Goal: Transaction & Acquisition: Book appointment/travel/reservation

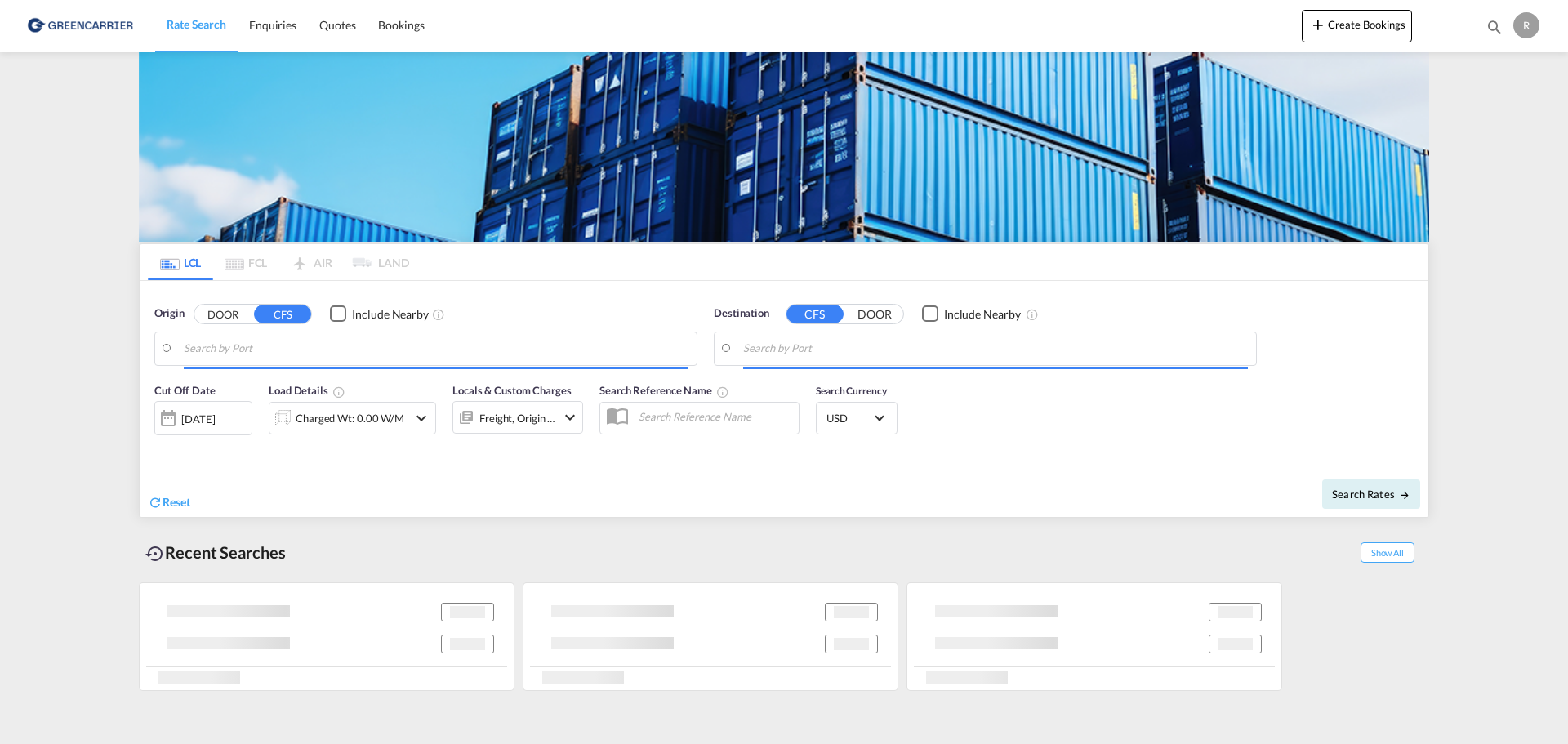
type input "DK-9210, [GEOGRAPHIC_DATA][PERSON_NAME], Noevling, Soender Tranders"
type input "Santos, BRSSZ"
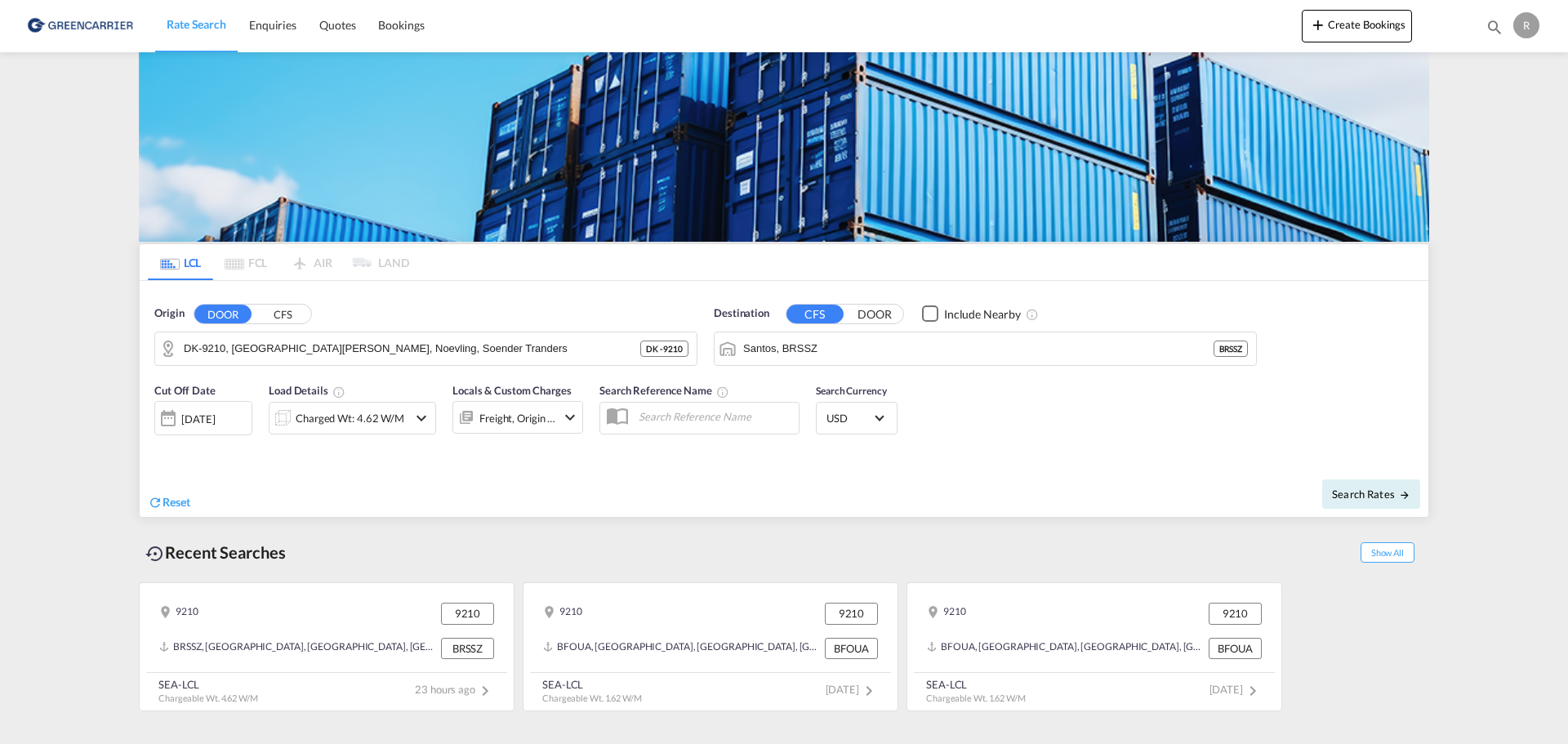
click at [419, 412] on md-icon "icon-chevron-down" at bounding box center [421, 418] width 20 height 20
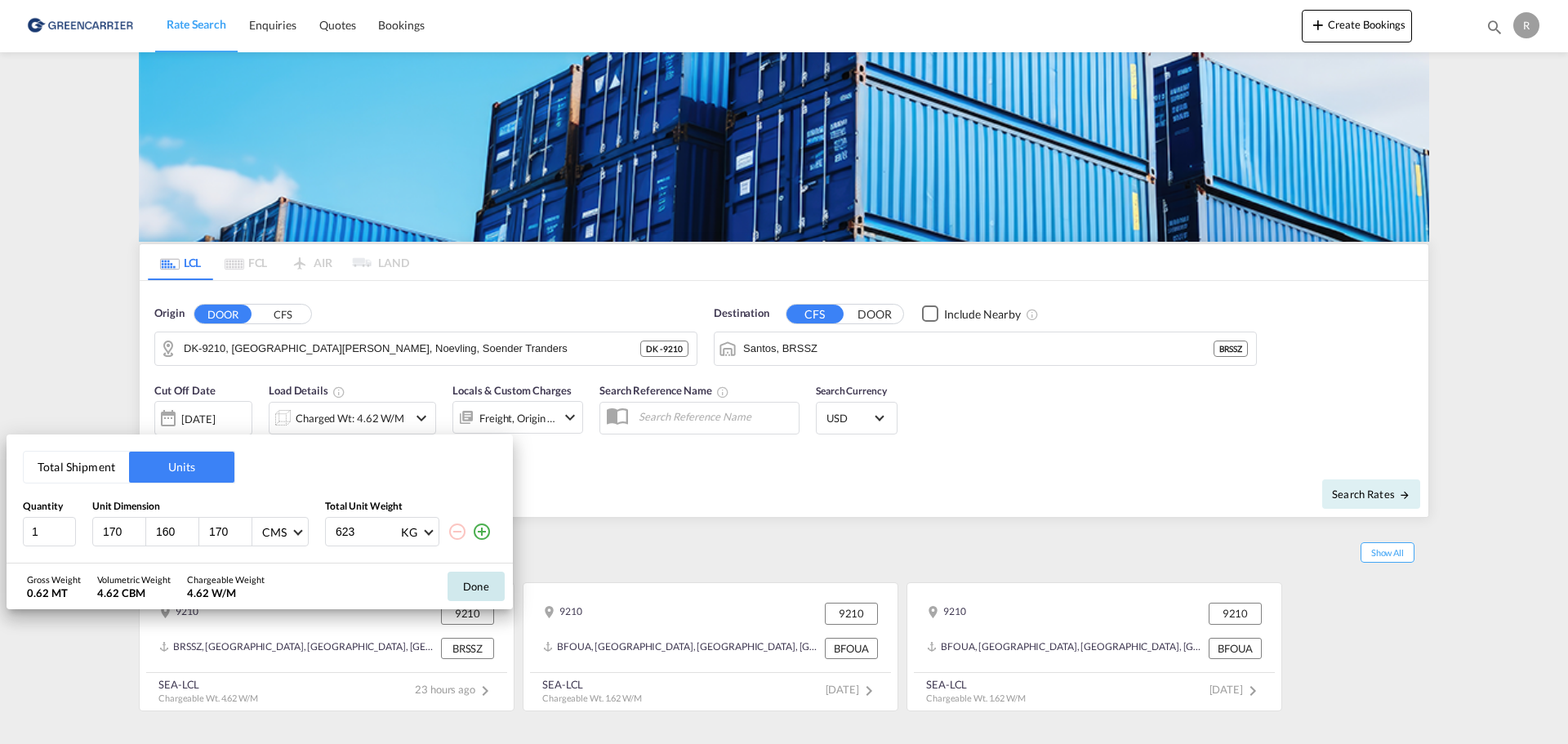
click at [464, 581] on button "Done" at bounding box center [477, 586] width 58 height 30
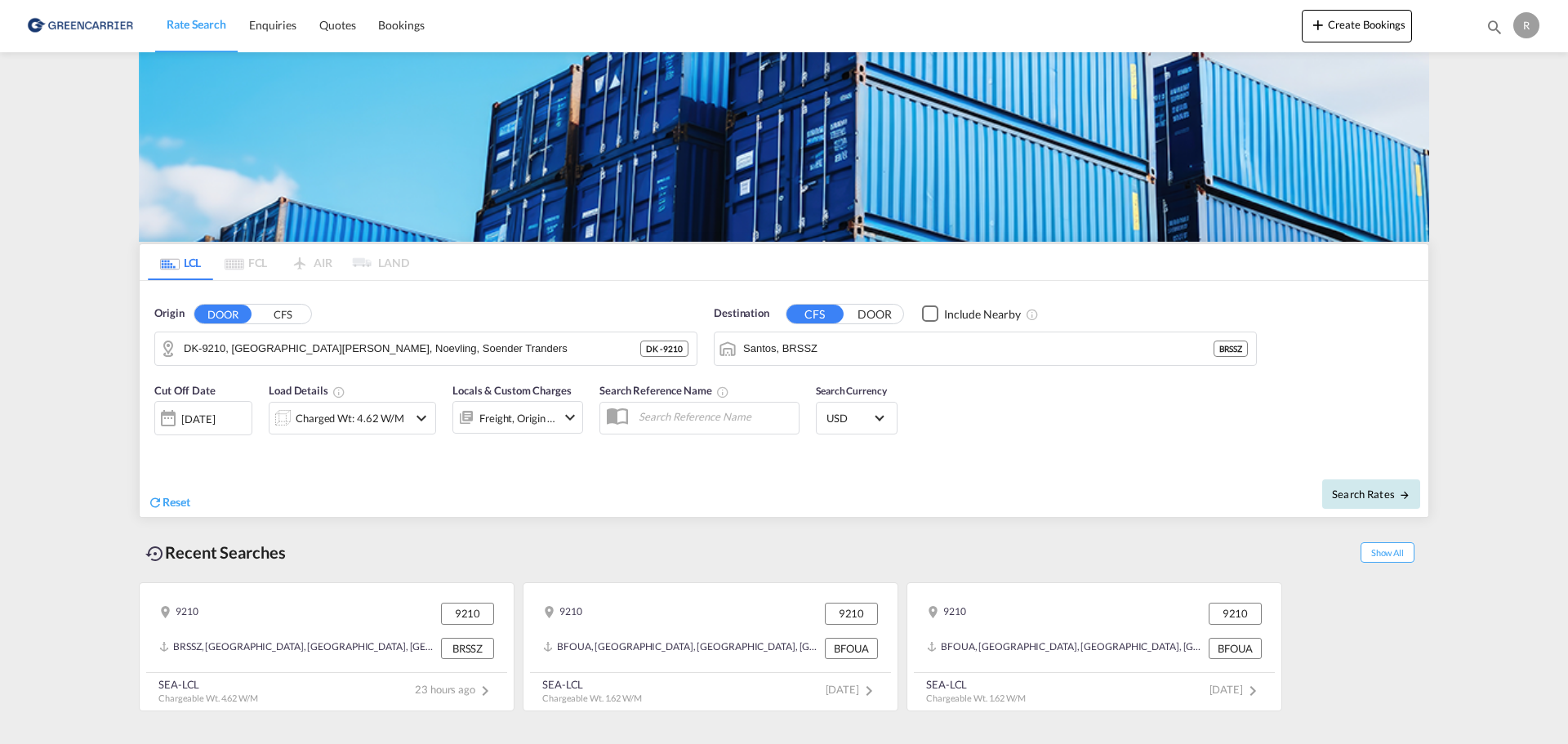
click at [1349, 493] on span "Search Rates" at bounding box center [1371, 494] width 78 height 13
type input "9210 to BRSSZ / [DATE]"
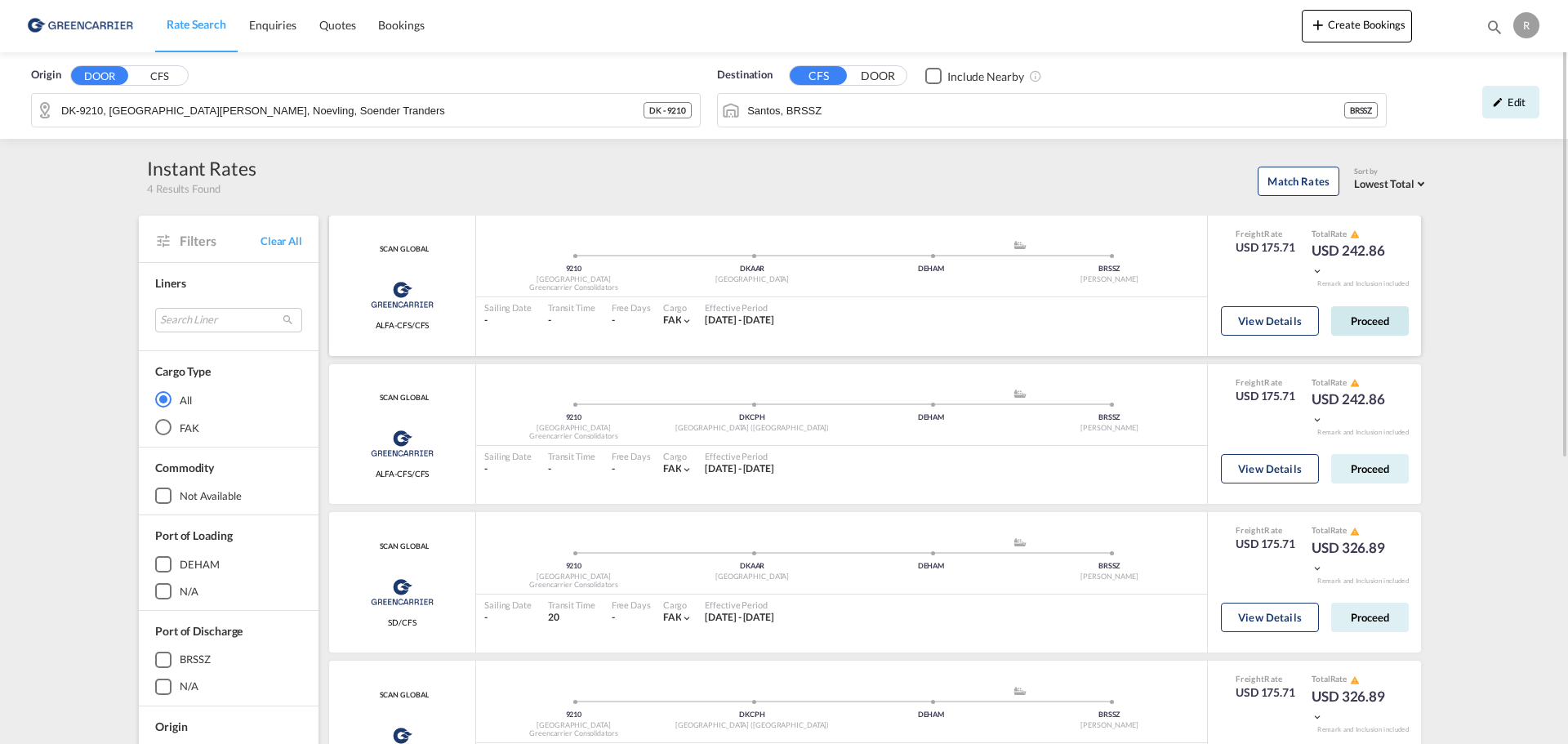
click at [1377, 329] on button "Proceed" at bounding box center [1370, 321] width 78 height 30
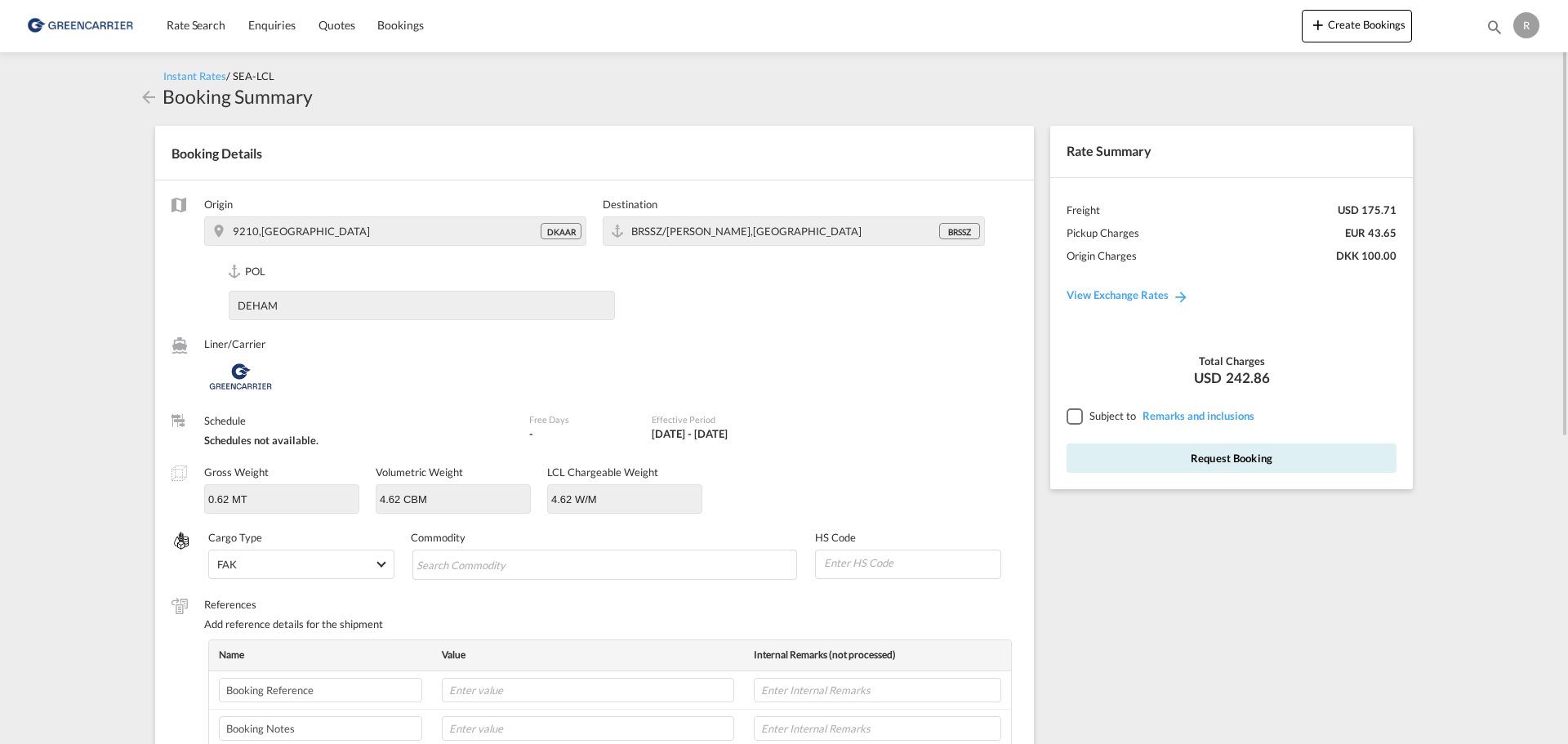
scroll to position [245, 0]
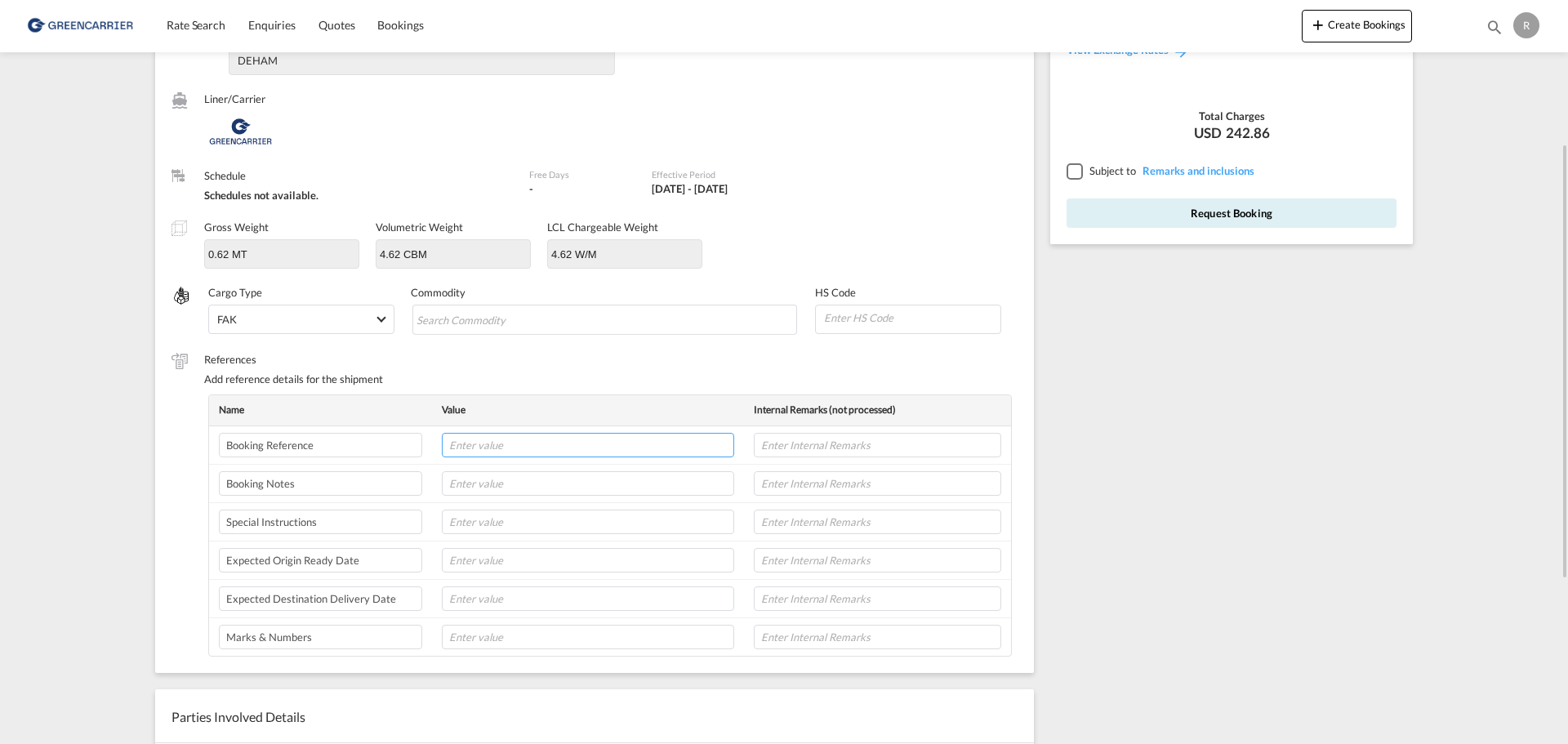
drag, startPoint x: 567, startPoint y: 449, endPoint x: 550, endPoint y: 423, distance: 31.1
click at [565, 449] on input "text" at bounding box center [588, 445] width 293 height 24
paste input "2522001048"
type input "2"
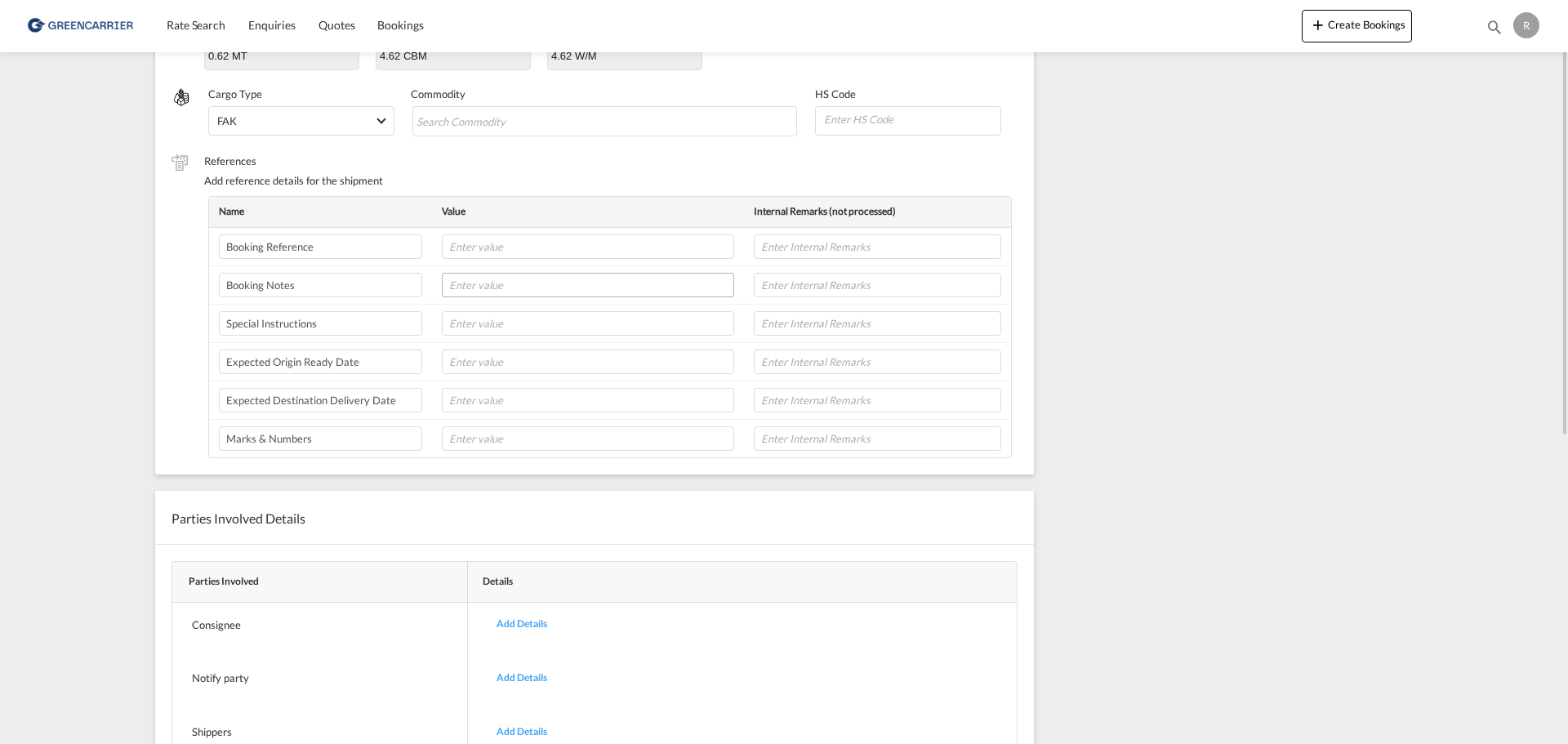
scroll to position [281, 0]
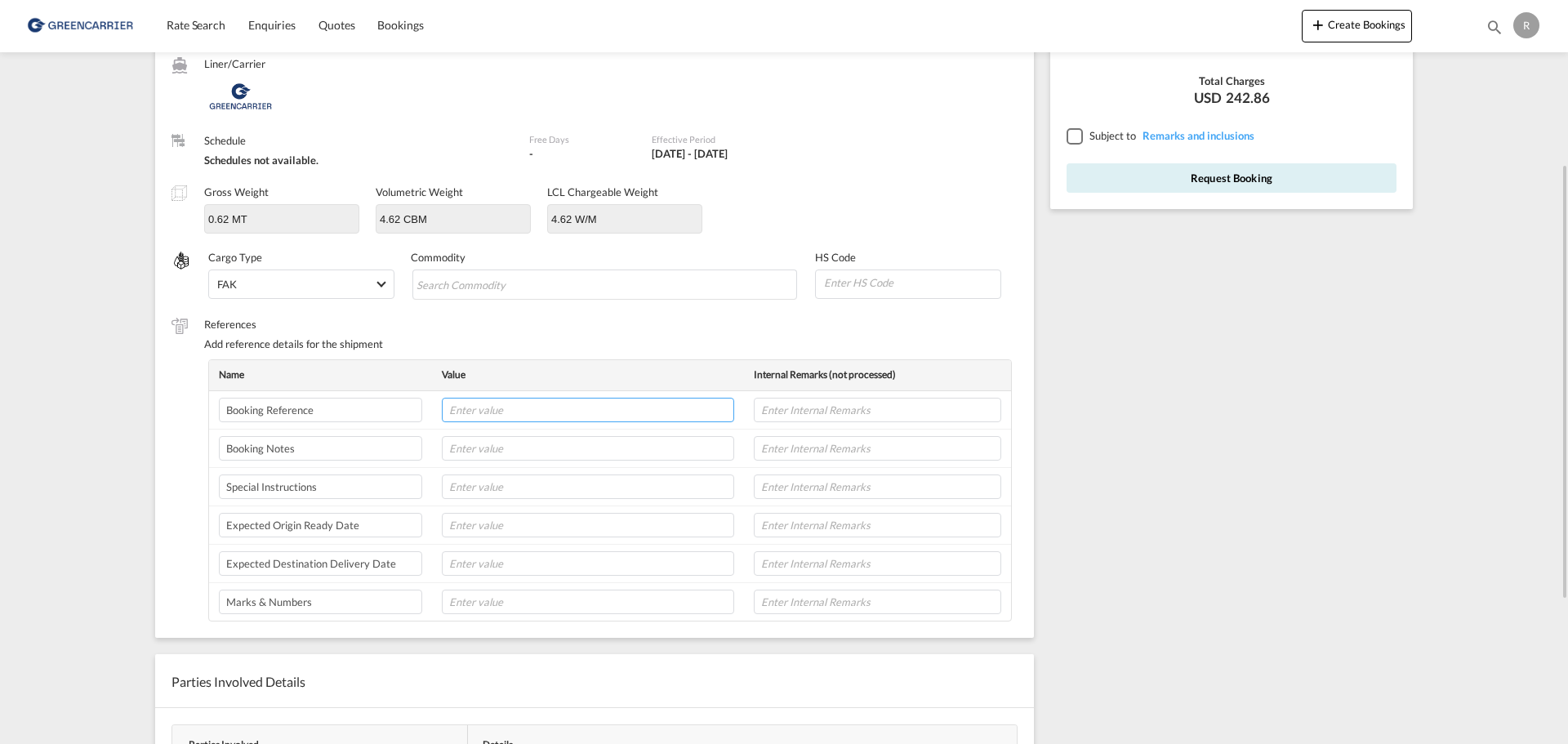
click at [536, 412] on input "text" at bounding box center [588, 410] width 293 height 24
paste input "2522001048"
type input "2522001048"
click at [429, 287] on input "Search Commodity" at bounding box center [490, 285] width 150 height 26
type input "Burner Cone"
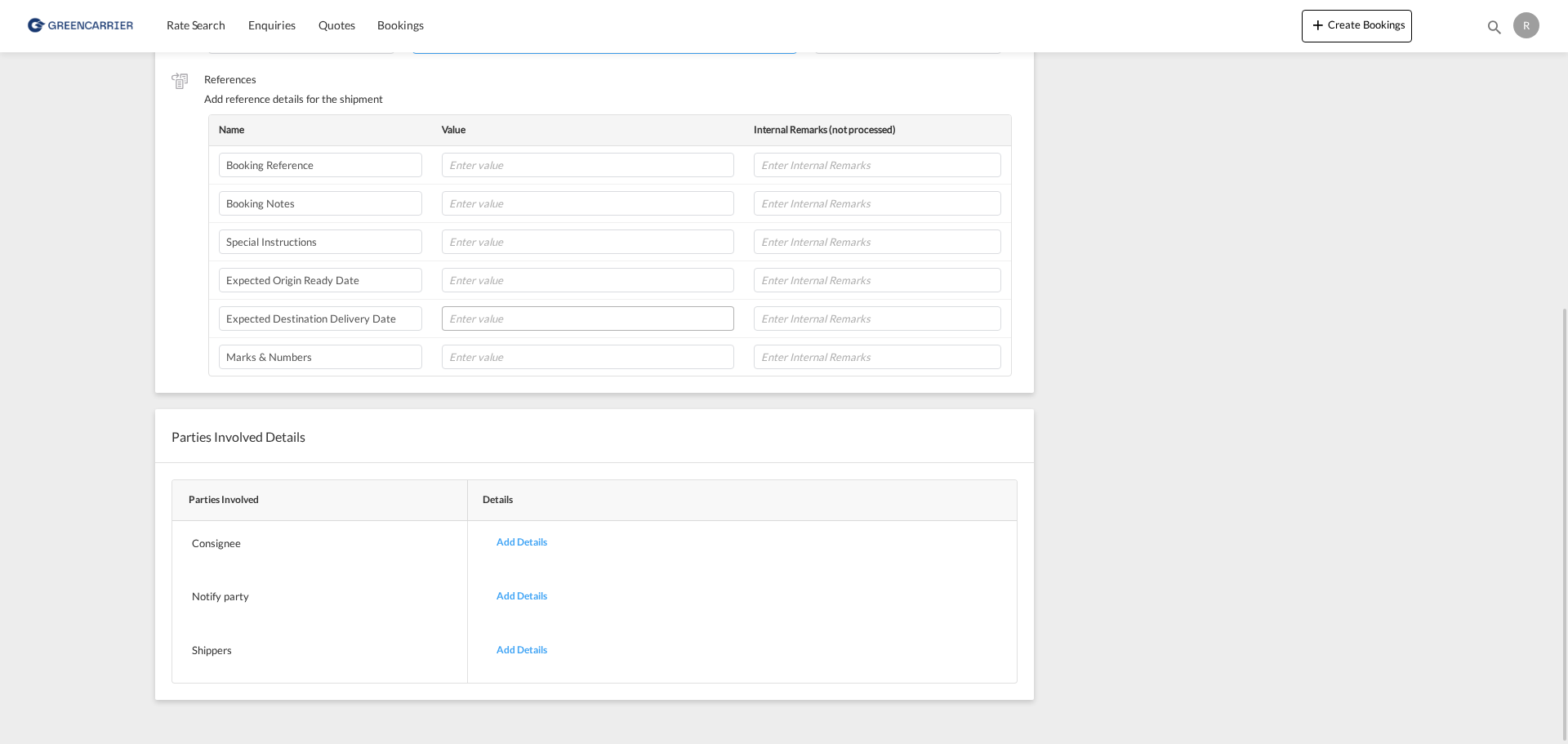
scroll to position [0, 0]
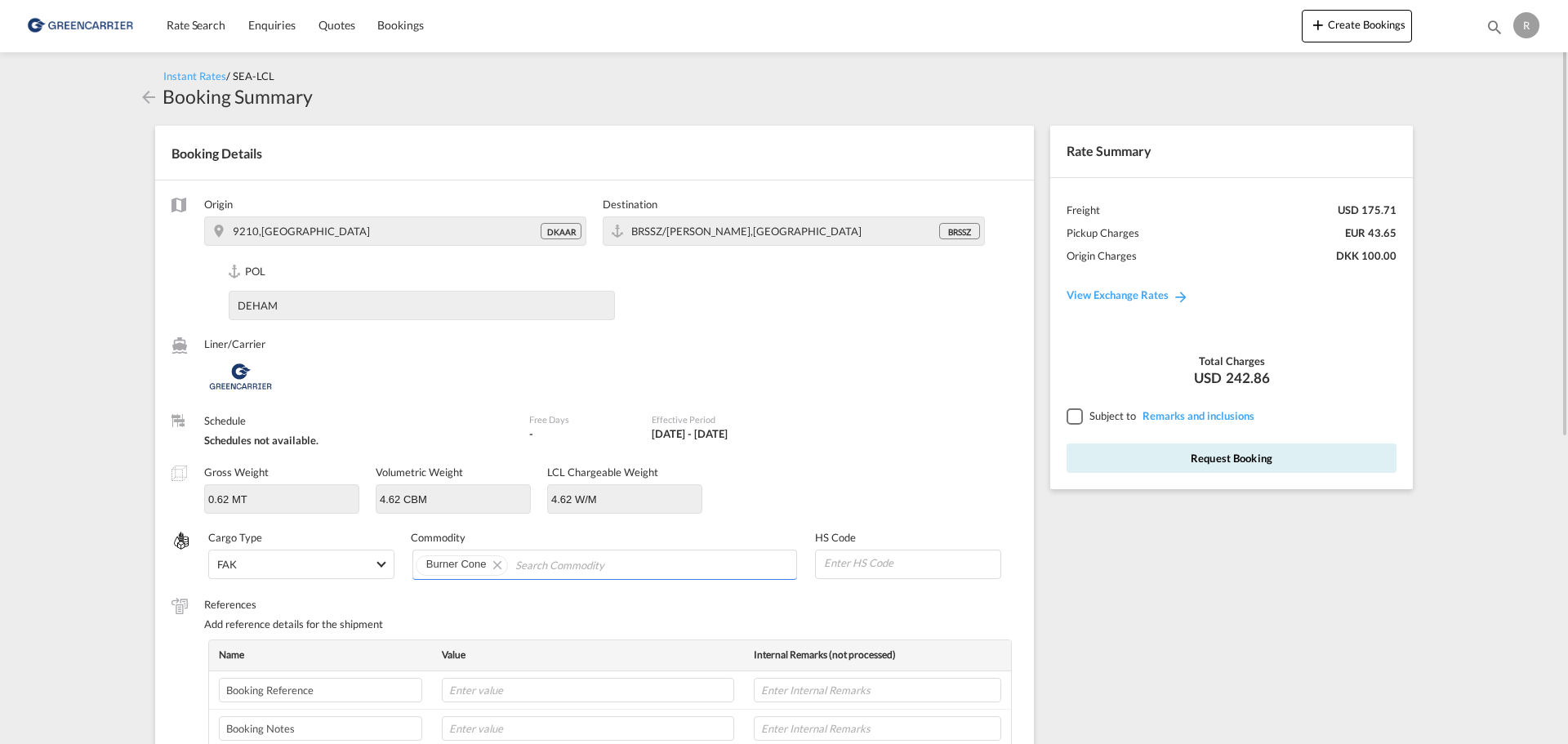
click at [1081, 416] on div at bounding box center [1074, 416] width 15 height 15
click at [1131, 463] on button "Request Booking" at bounding box center [1231, 458] width 330 height 30
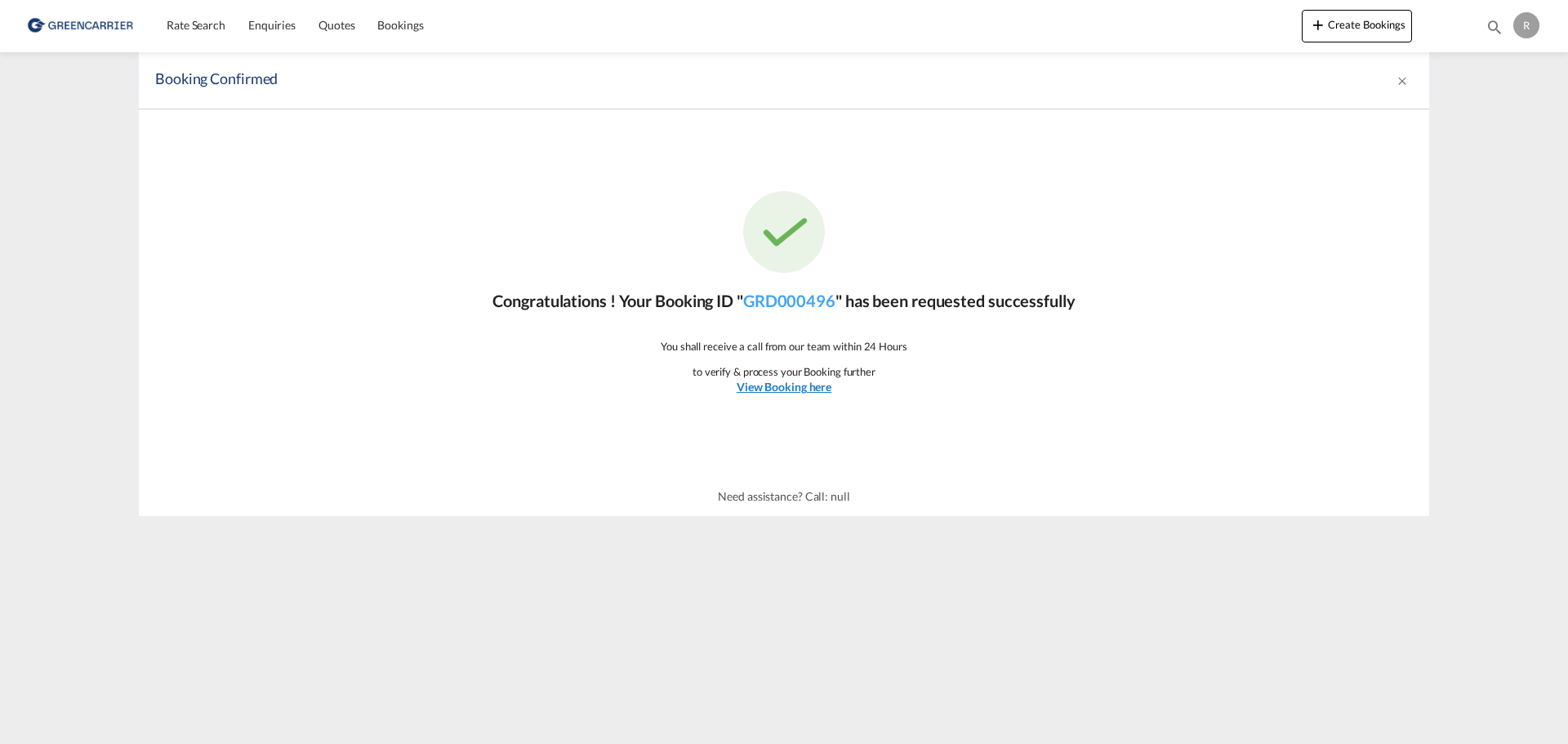
click at [777, 387] on u "View Booking here" at bounding box center [784, 386] width 95 height 14
